Goal: Task Accomplishment & Management: Use online tool/utility

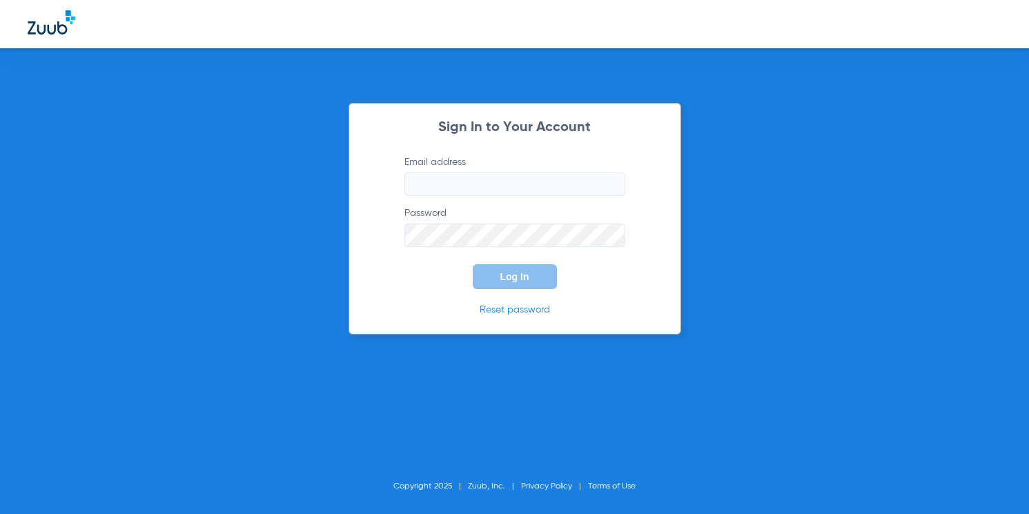
type input "[EMAIL_ADDRESS][DOMAIN_NAME]"
drag, startPoint x: 505, startPoint y: 288, endPoint x: 506, endPoint y: 279, distance: 9.0
click at [506, 288] on button "Log In" at bounding box center [515, 276] width 84 height 25
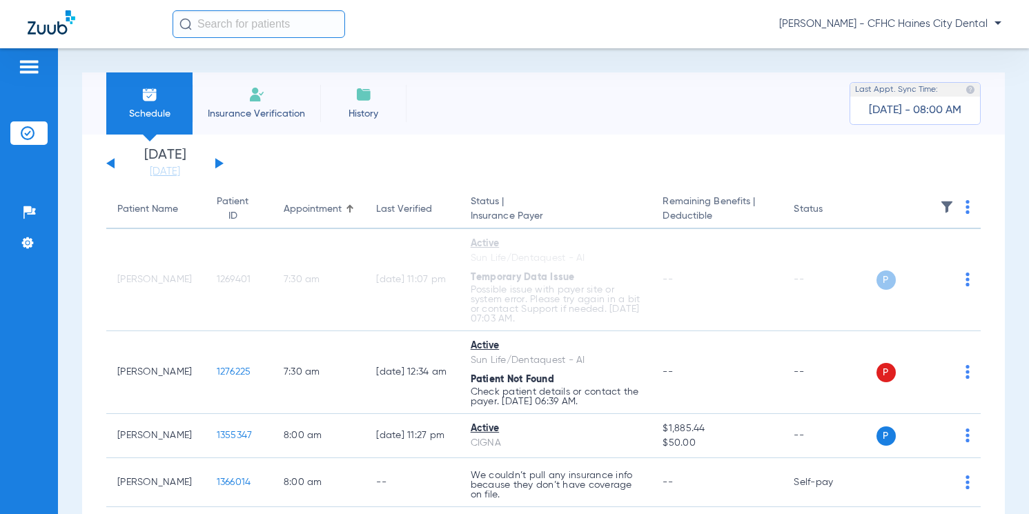
click at [966, 209] on img at bounding box center [968, 207] width 4 height 14
click at [905, 260] on span "Verify All" at bounding box center [905, 262] width 86 height 10
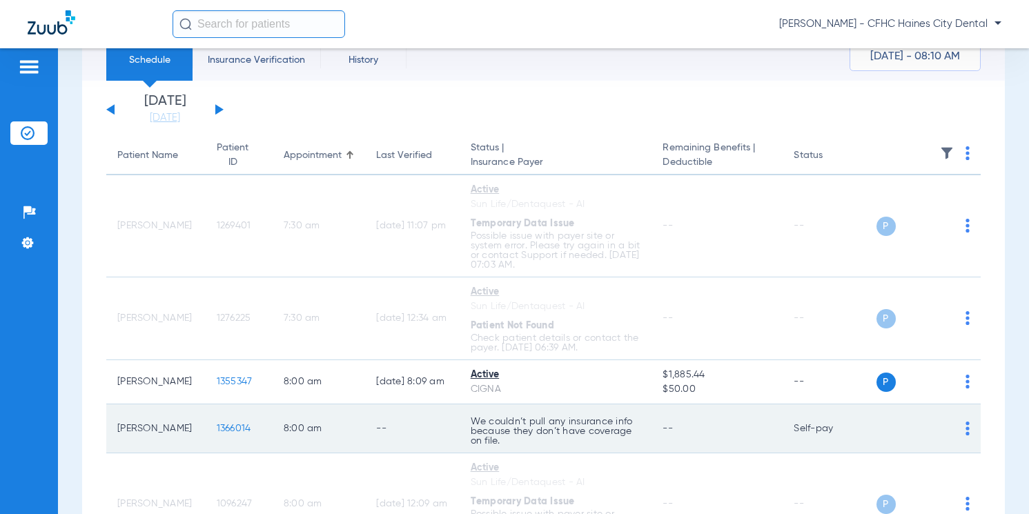
scroll to position [138, 0]
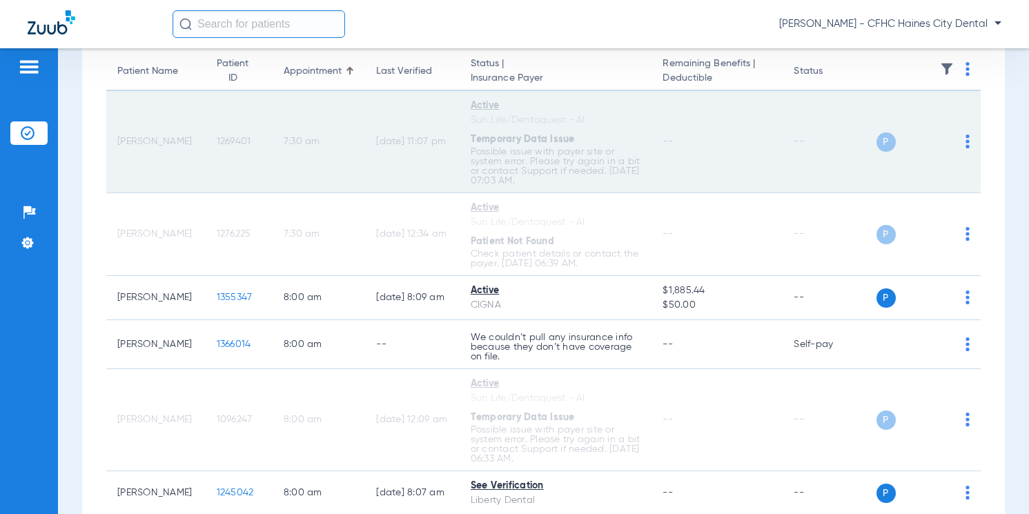
click at [221, 141] on span "1269401" at bounding box center [234, 142] width 35 height 10
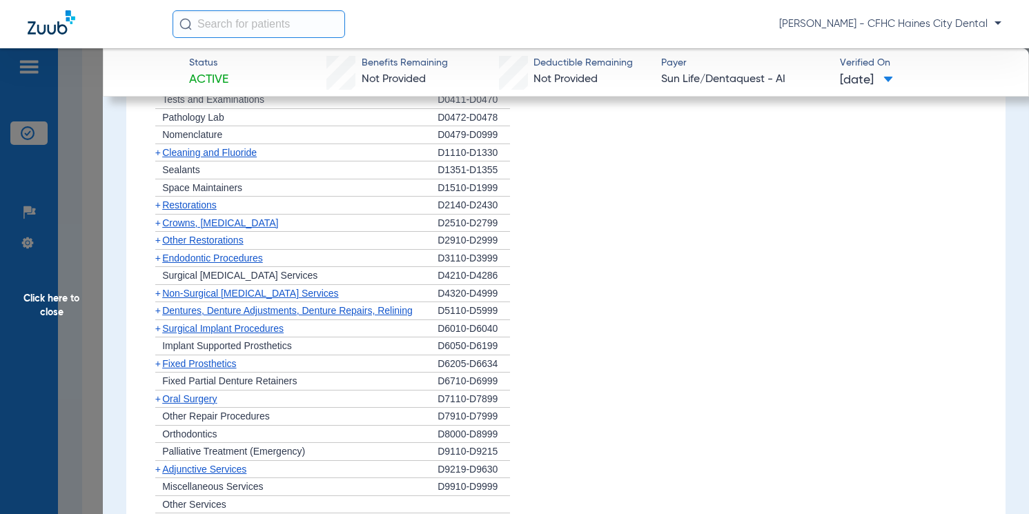
scroll to position [802, 0]
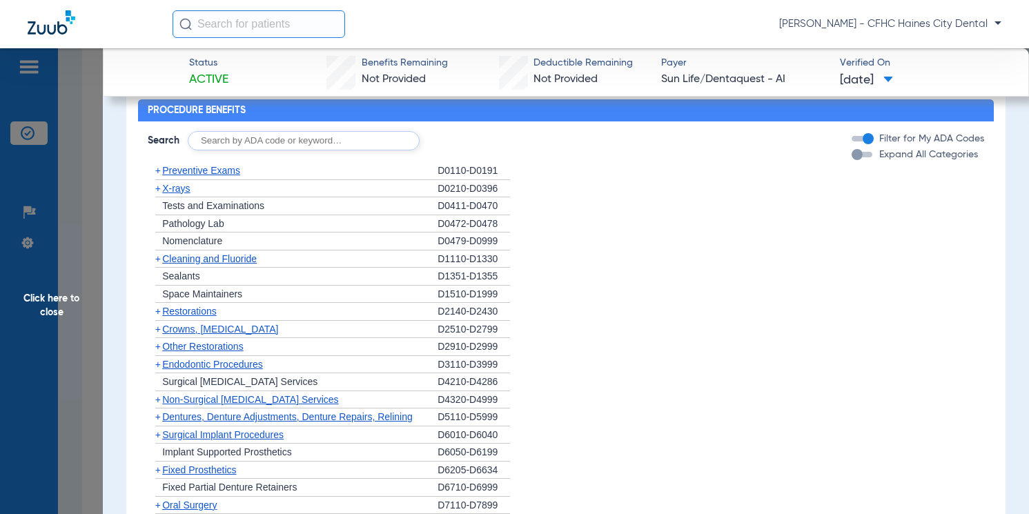
click at [260, 144] on input "text" at bounding box center [304, 140] width 232 height 19
type input "d1206"
click at [483, 149] on button "Search" at bounding box center [471, 140] width 55 height 19
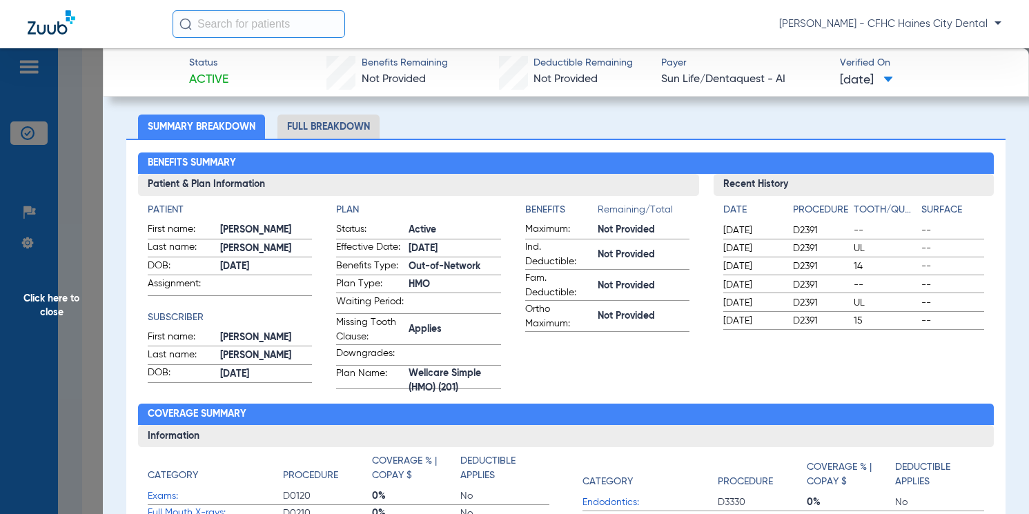
scroll to position [0, 0]
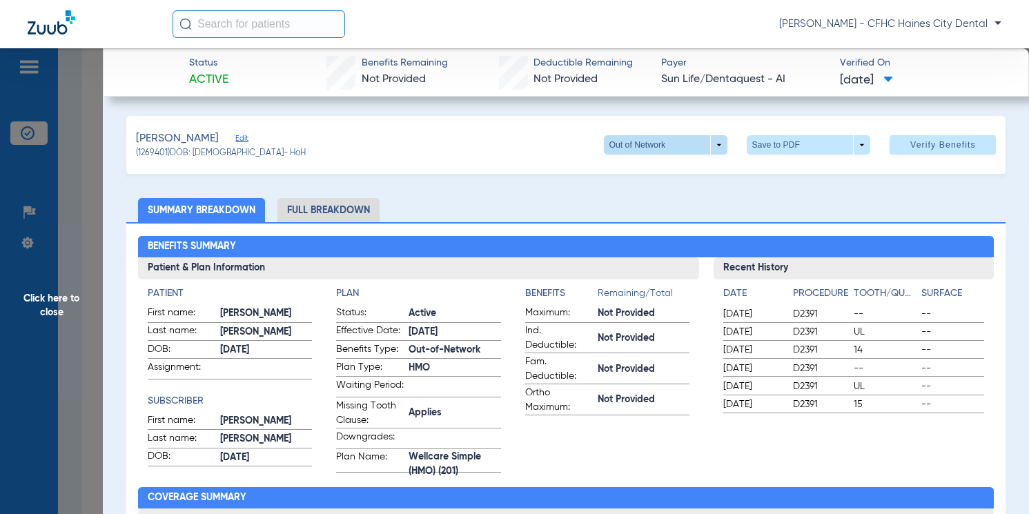
click at [686, 146] on span at bounding box center [666, 144] width 124 height 19
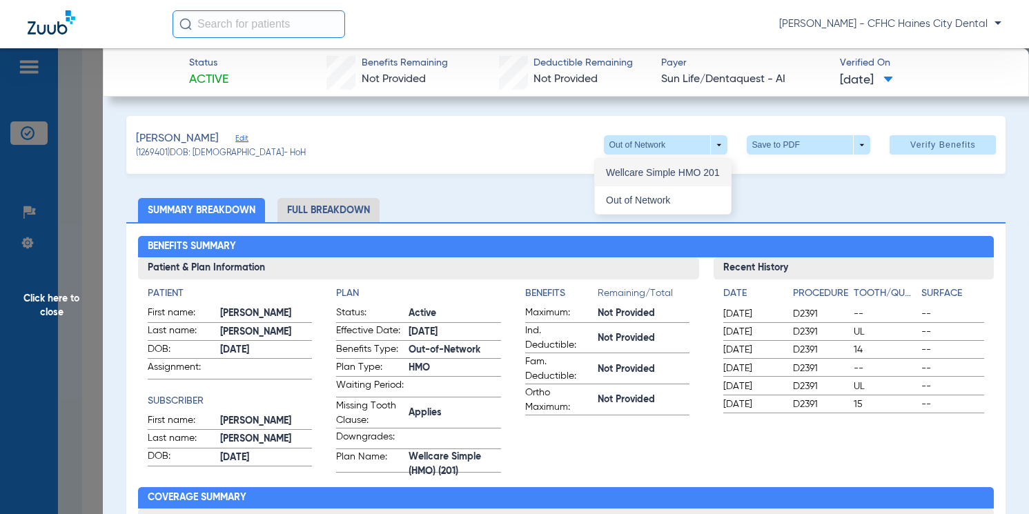
click at [684, 175] on span "Wellcare Simple HMO 201" at bounding box center [663, 173] width 114 height 10
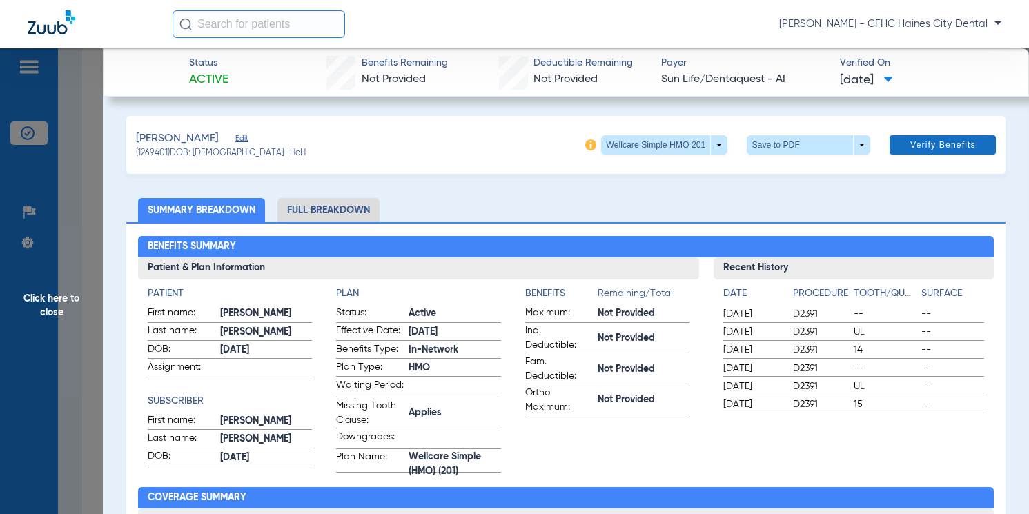
click at [943, 145] on span "Verify Benefits" at bounding box center [944, 144] width 66 height 11
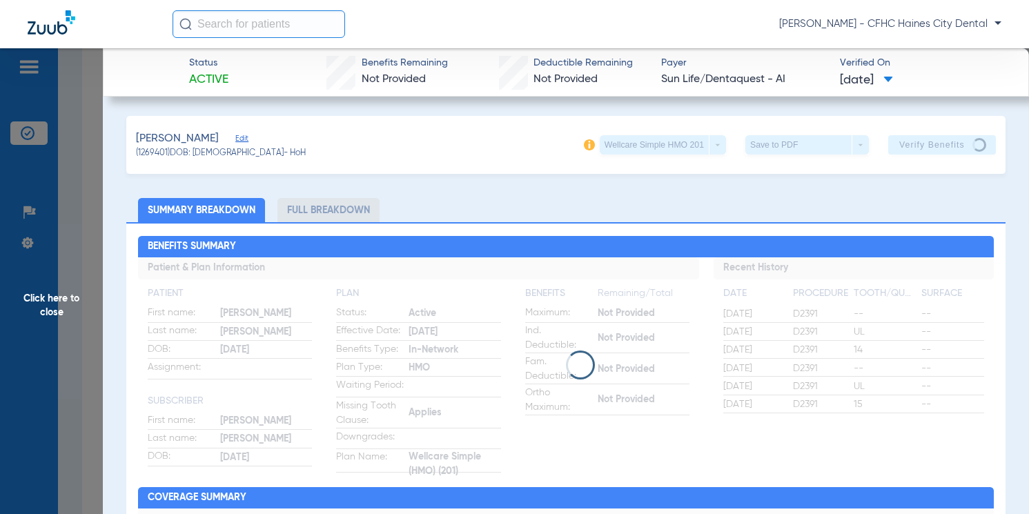
click at [487, 146] on div "RUIZ-VAZQUEZ, ANGEL Edit (1269401) DOB: 11/29/1955 - HoH Wellcare Simple HMO 20…" at bounding box center [566, 145] width 880 height 58
